Goal: Check status

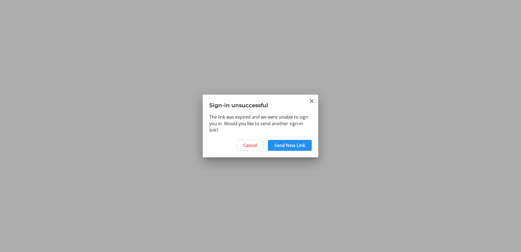
click at [303, 142] on span "Send New Link" at bounding box center [289, 145] width 31 height 7
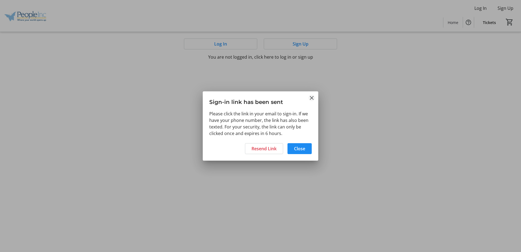
click at [311, 97] on mat-icon "Close" at bounding box center [311, 97] width 7 height 7
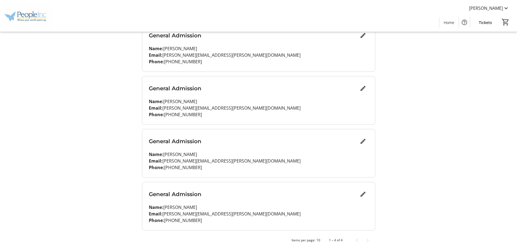
scroll to position [83, 0]
click at [489, 23] on span "Tickets" at bounding box center [484, 23] width 13 height 6
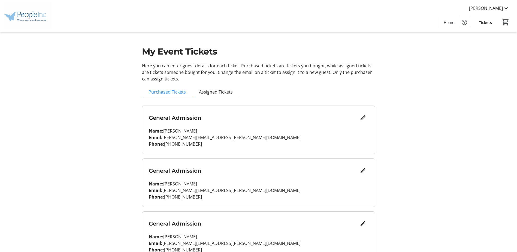
click at [205, 133] on p "Name: eric rodriguez" at bounding box center [258, 130] width 219 height 7
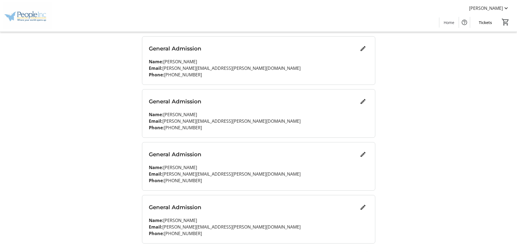
scroll to position [83, 0]
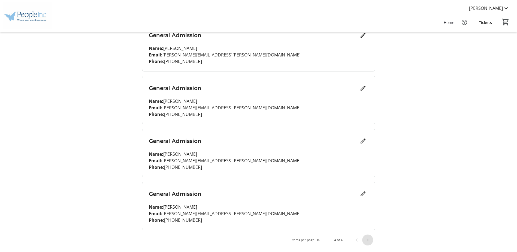
click at [363, 240] on span "Next page" at bounding box center [367, 239] width 11 height 11
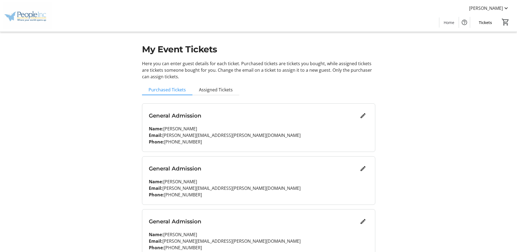
scroll to position [0, 0]
